Goal: Transaction & Acquisition: Download file/media

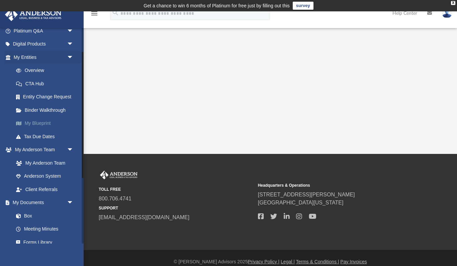
scroll to position [62, 0]
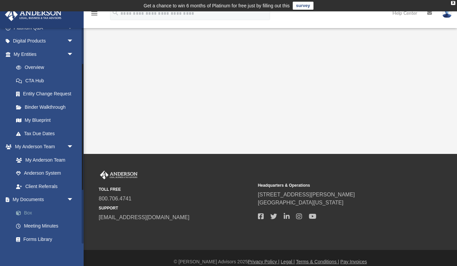
click at [30, 209] on link "Box" at bounding box center [46, 212] width 74 height 13
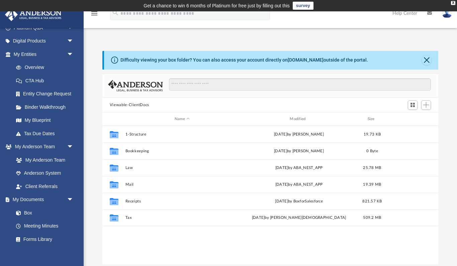
scroll to position [152, 336]
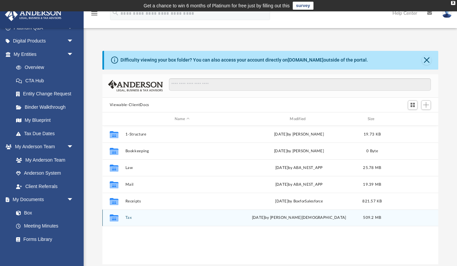
click at [129, 218] on button "Tax" at bounding box center [182, 218] width 114 height 4
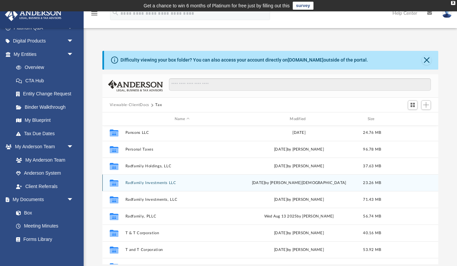
scroll to position [36, 0]
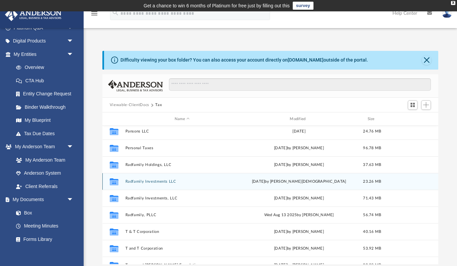
click at [150, 182] on button "Radfamily Investments LLC" at bounding box center [182, 181] width 114 height 4
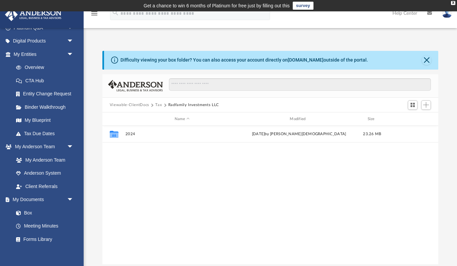
scroll to position [0, 0]
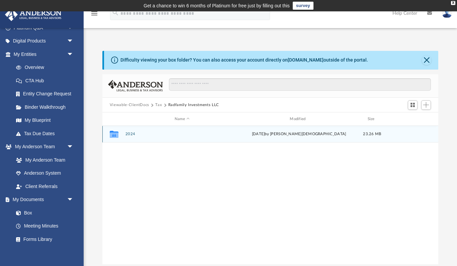
click at [127, 133] on button "2024" at bounding box center [182, 134] width 114 height 4
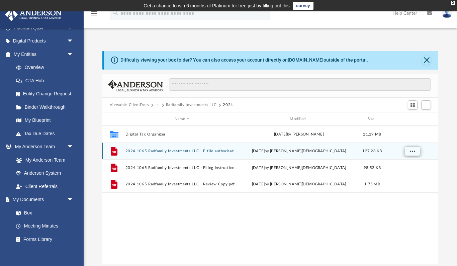
click at [409, 150] on button "More options" at bounding box center [412, 151] width 15 height 10
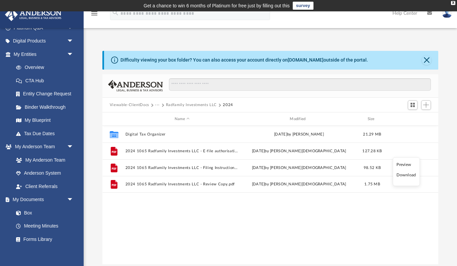
click at [403, 176] on li "Download" at bounding box center [406, 175] width 19 height 7
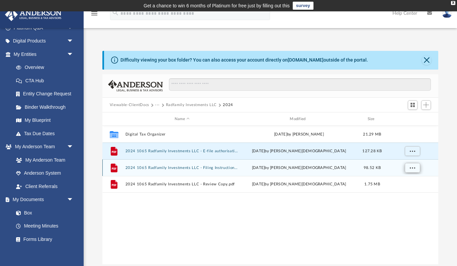
click at [410, 167] on span "More options" at bounding box center [412, 168] width 5 height 4
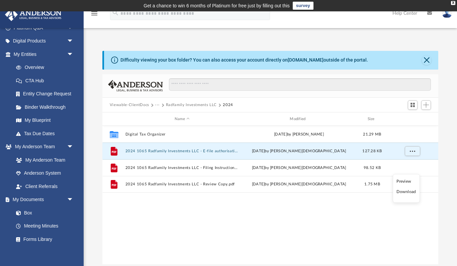
click at [406, 193] on li "Download" at bounding box center [406, 191] width 19 height 7
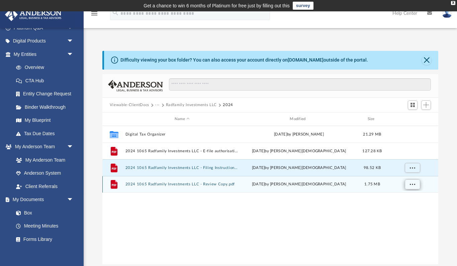
click at [410, 185] on span "More options" at bounding box center [412, 184] width 5 height 4
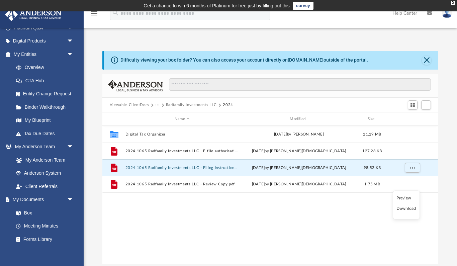
click at [406, 209] on li "Download" at bounding box center [406, 208] width 19 height 7
